Goal: Task Accomplishment & Management: Manage account settings

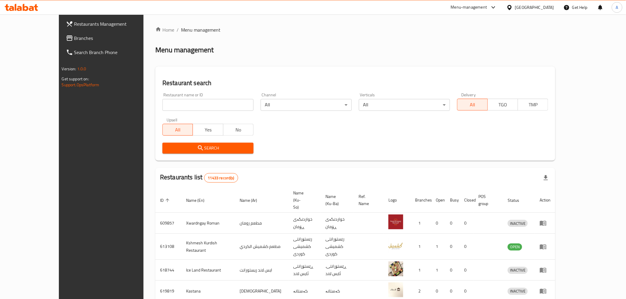
click at [193, 101] on input "search" at bounding box center [207, 105] width 91 height 12
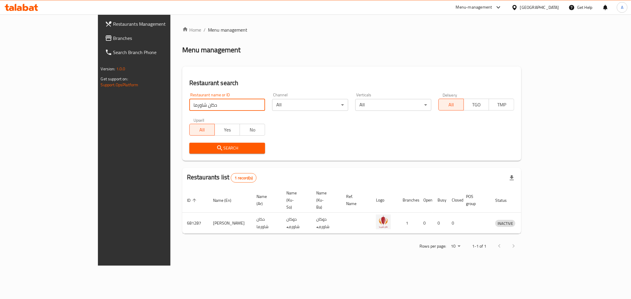
click at [189, 109] on input "دكان شاورما" at bounding box center [227, 105] width 76 height 12
type input "tashreeb kass"
click button "Search" at bounding box center [227, 148] width 76 height 11
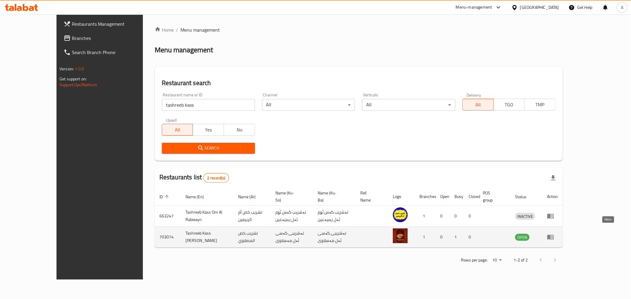
click at [554, 234] on icon "enhanced table" at bounding box center [550, 237] width 7 height 7
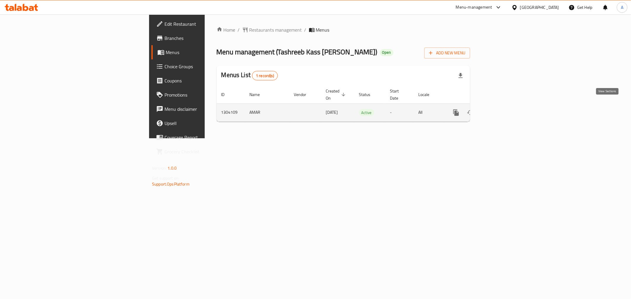
click at [506, 106] on link "enhanced table" at bounding box center [499, 113] width 14 height 14
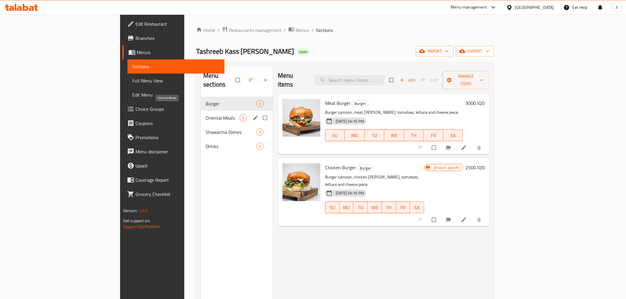
click at [206, 114] on span "Oriental Meals" at bounding box center [223, 117] width 34 height 7
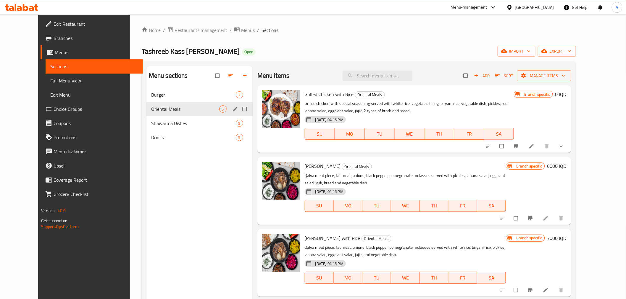
click at [172, 104] on div "Oriental Meals 5" at bounding box center [199, 109] width 106 height 14
click at [172, 98] on span "Burger" at bounding box center [185, 94] width 68 height 7
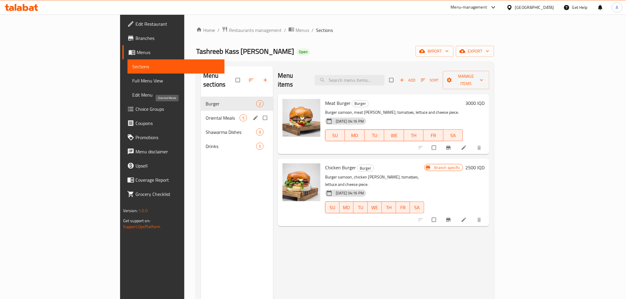
click at [206, 114] on span "Oriental Meals" at bounding box center [223, 117] width 34 height 7
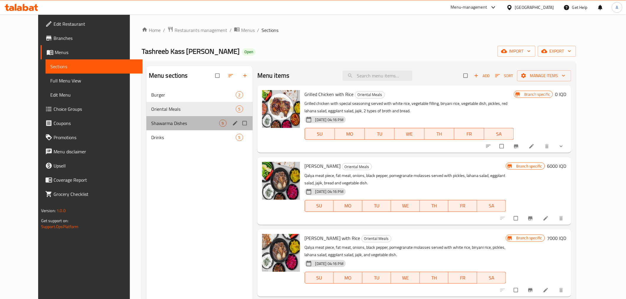
click at [178, 116] on div "Shawarma Dishes 9" at bounding box center [199, 123] width 106 height 14
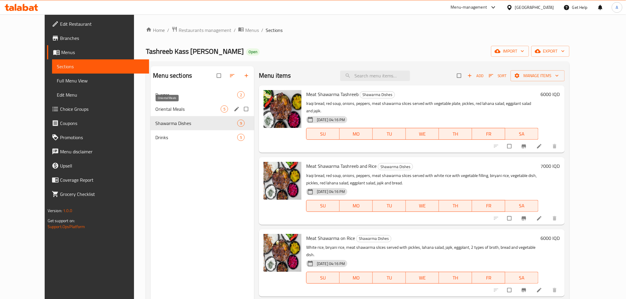
click at [170, 106] on span "Oriental Meals" at bounding box center [187, 109] width 65 height 7
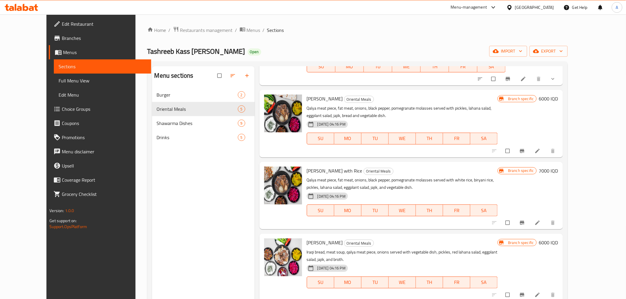
scroll to position [83, 0]
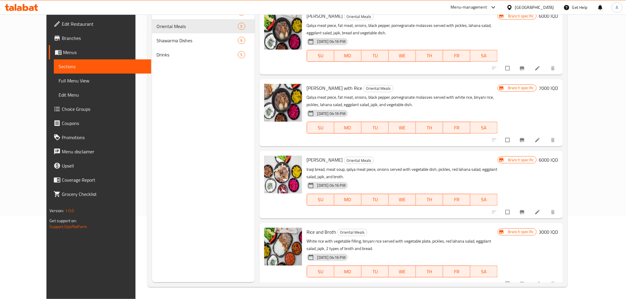
click at [558, 159] on h6 "6000 IQD" at bounding box center [548, 160] width 19 height 8
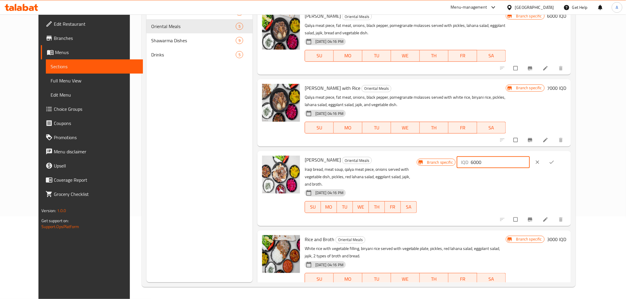
click at [530, 165] on input "6000" at bounding box center [500, 162] width 59 height 12
type input "7000"
click at [559, 166] on button "ok" at bounding box center [552, 162] width 14 height 13
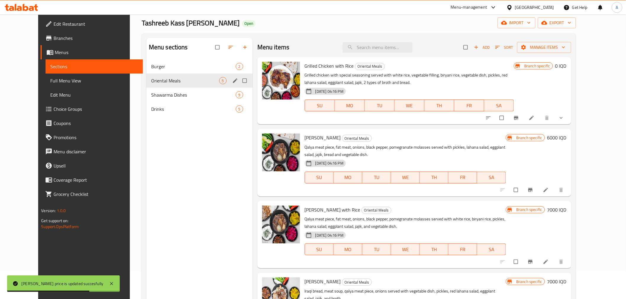
scroll to position [17, 0]
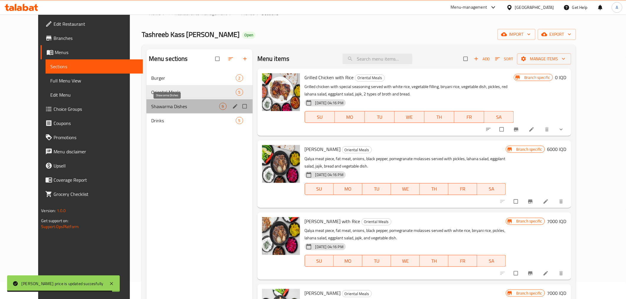
click at [156, 106] on span "Shawarma Dishes" at bounding box center [185, 106] width 68 height 7
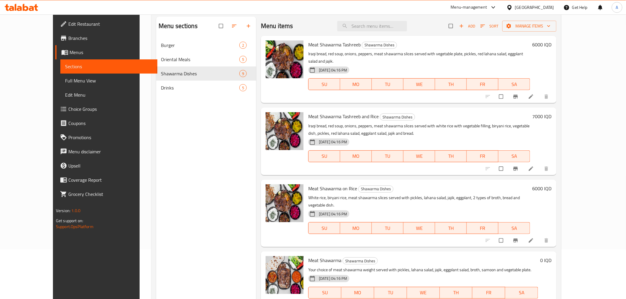
scroll to position [17, 0]
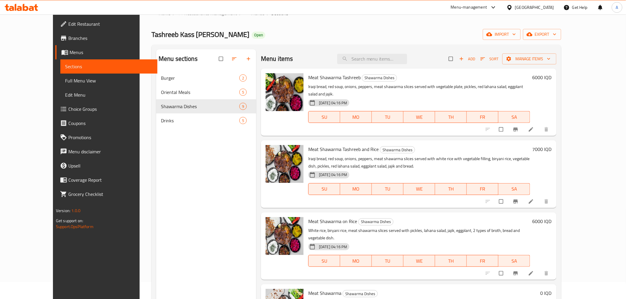
click at [552, 77] on h6 "6000 IQD" at bounding box center [541, 77] width 19 height 8
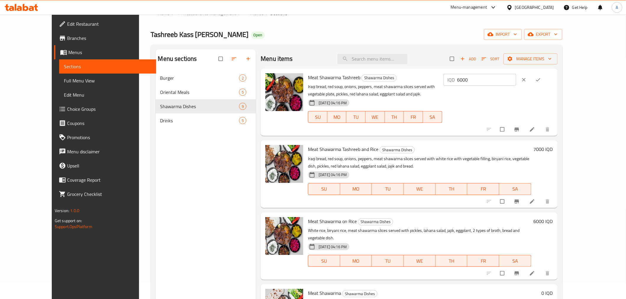
drag, startPoint x: 537, startPoint y: 80, endPoint x: 481, endPoint y: 80, distance: 55.6
click at [481, 80] on div "Meat Shawarma Tashreeb Shawarma Dishes Iraqi bread, red soup, onions, peppers, …" at bounding box center [430, 102] width 249 height 63
type input "7000"
click at [541, 80] on icon "ok" at bounding box center [538, 80] width 6 height 6
